Goal: Task Accomplishment & Management: Complete application form

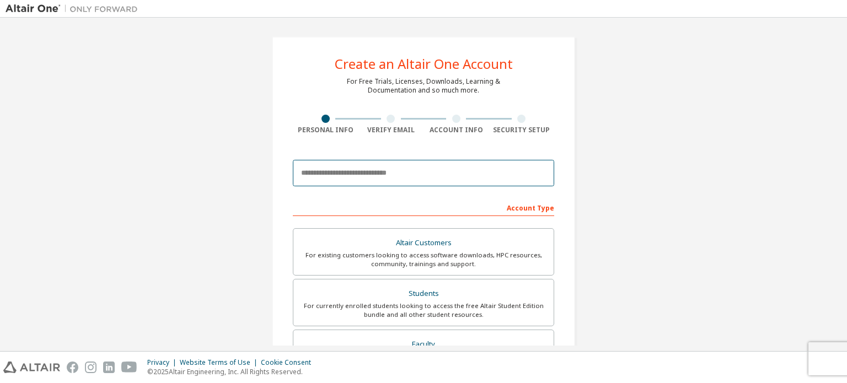
click at [367, 179] on input "email" at bounding box center [423, 173] width 261 height 26
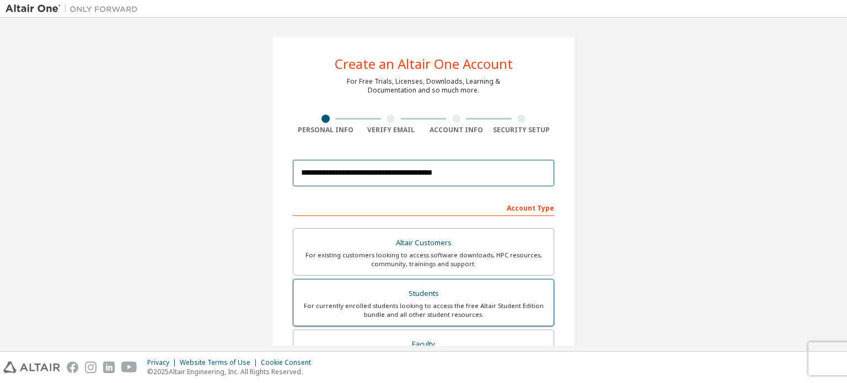
type input "**********"
click at [379, 308] on div "For currently enrolled students looking to access the free Altair Student Editi…" at bounding box center [423, 310] width 247 height 18
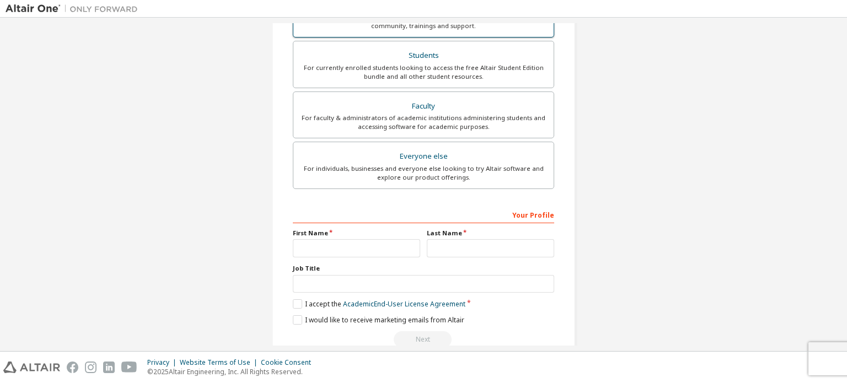
scroll to position [240, 0]
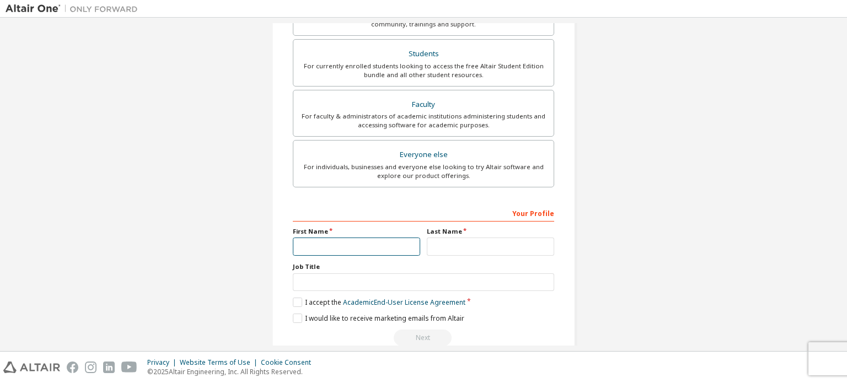
click at [390, 244] on input "text" at bounding box center [356, 247] width 127 height 18
type input "******"
click at [477, 250] on input "text" at bounding box center [490, 247] width 127 height 18
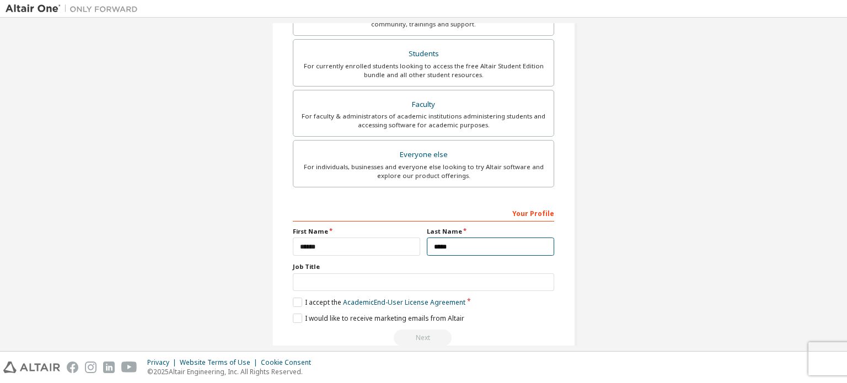
scroll to position [258, 0]
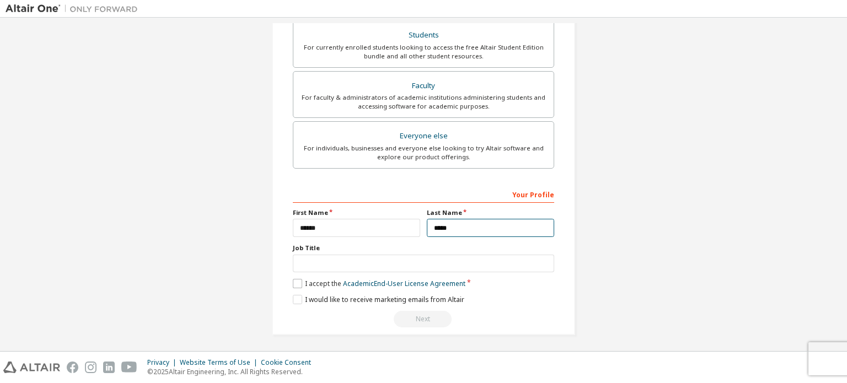
type input "*****"
click at [300, 282] on label "I accept the Academic End-User License Agreement" at bounding box center [379, 283] width 173 height 9
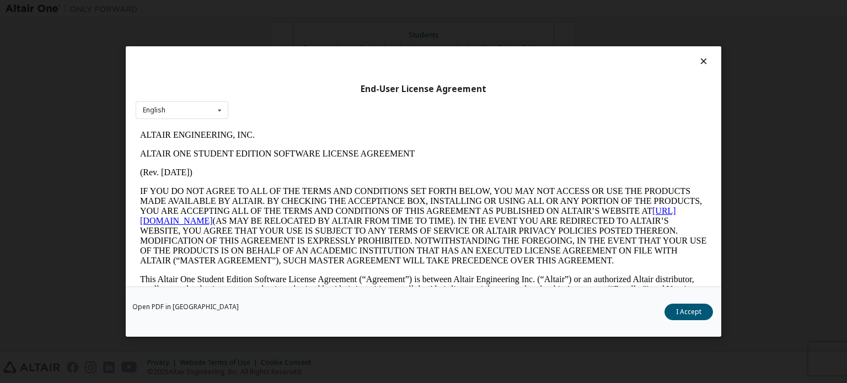
scroll to position [0, 0]
click at [678, 312] on button "I Accept" at bounding box center [688, 312] width 49 height 17
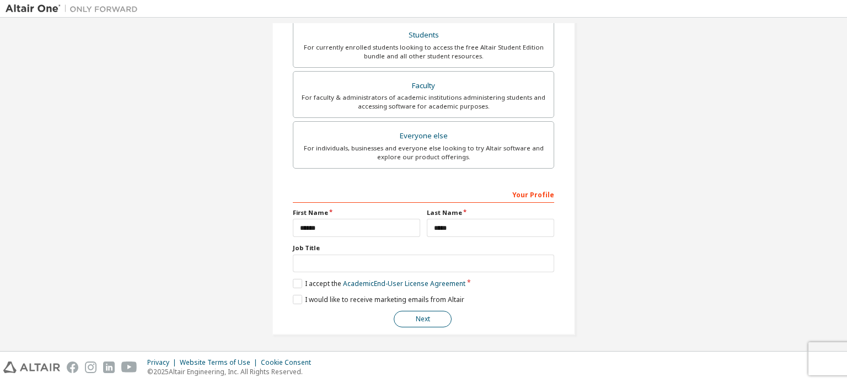
click at [426, 319] on button "Next" at bounding box center [423, 319] width 58 height 17
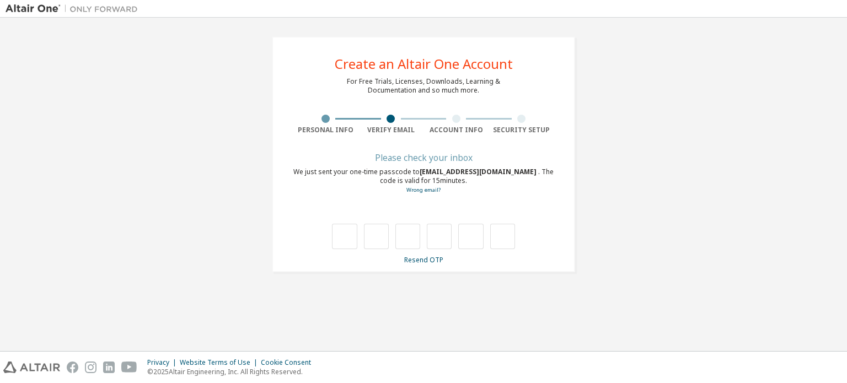
type input "*"
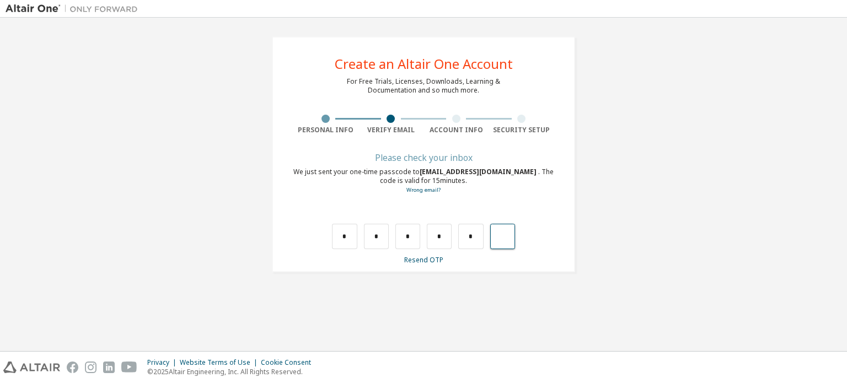
type input "*"
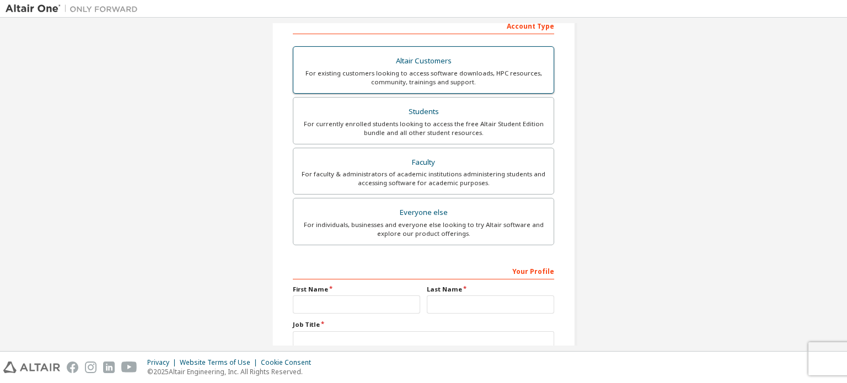
scroll to position [204, 0]
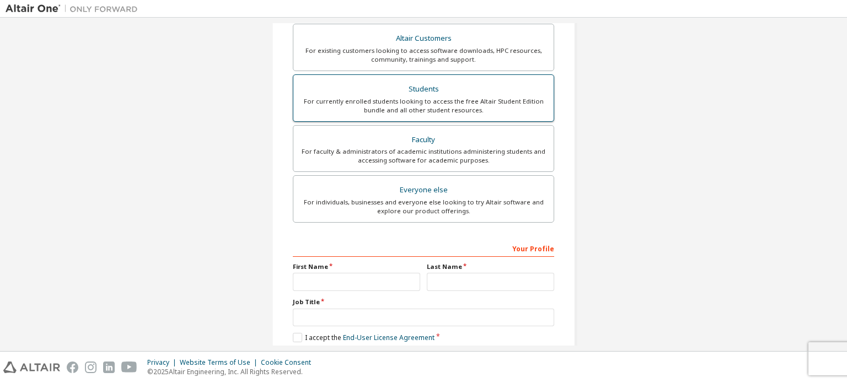
click at [444, 97] on div "For currently enrolled students looking to access the free Altair Student Editi…" at bounding box center [423, 106] width 247 height 18
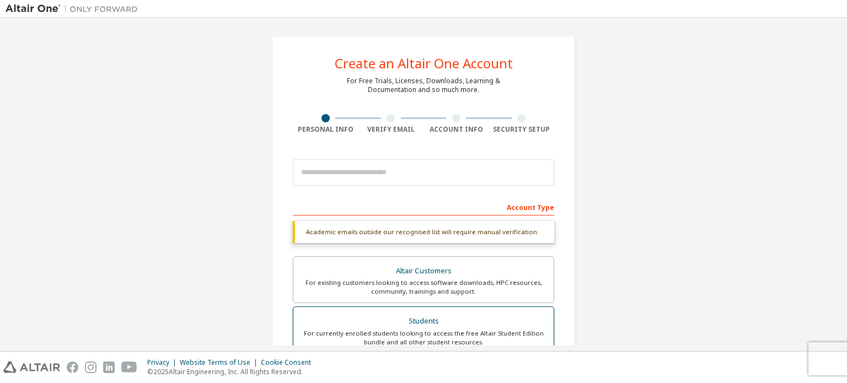
scroll to position [0, 0]
